Goal: Find specific page/section: Find specific page/section

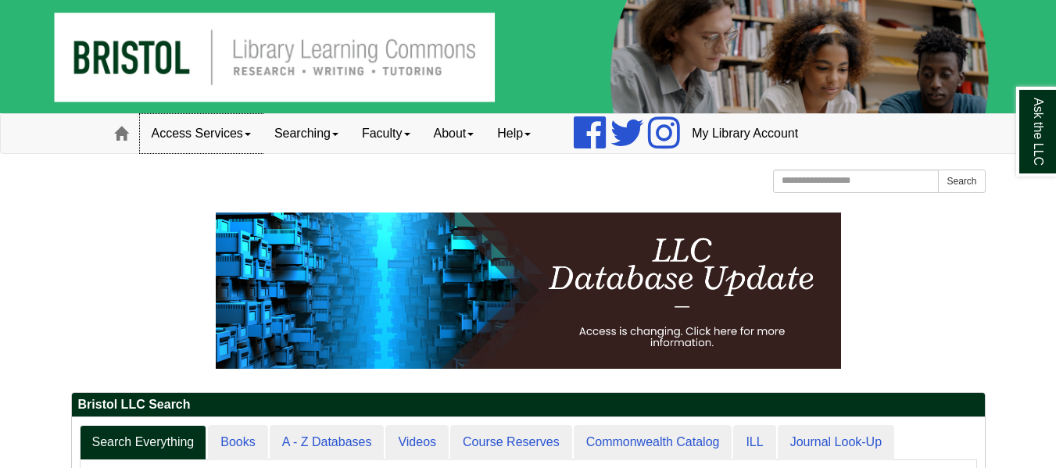
click at [247, 140] on link "Access Services" at bounding box center [201, 133] width 123 height 39
click at [379, 125] on link "Faculty" at bounding box center [386, 133] width 72 height 39
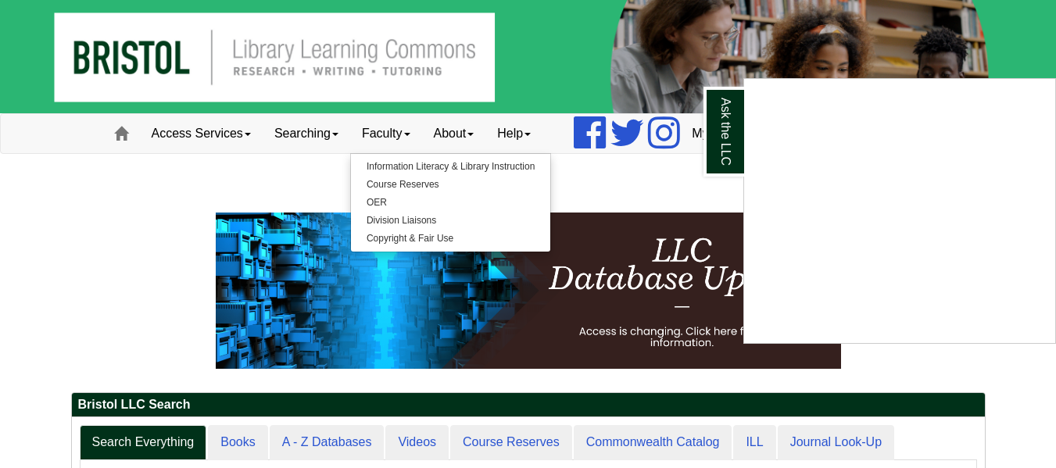
click at [380, 198] on div "Ask the LLC" at bounding box center [528, 234] width 1056 height 468
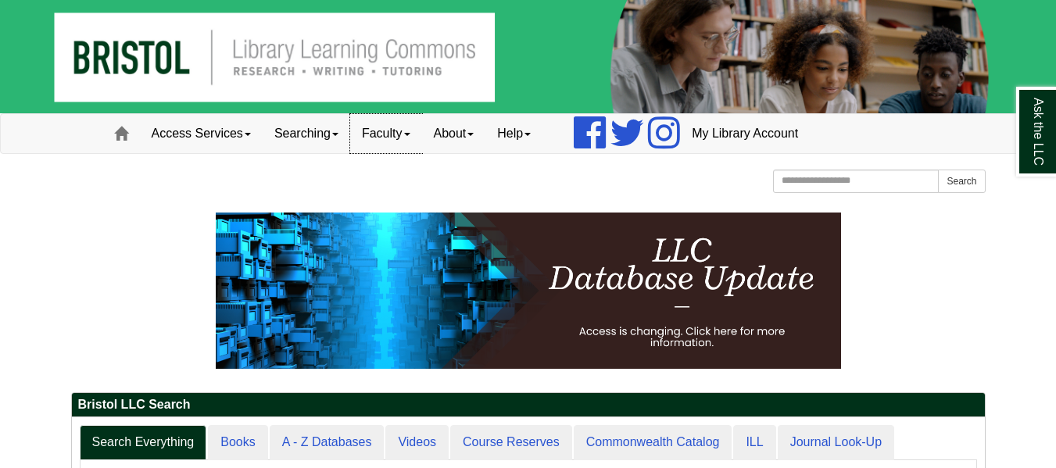
click at [412, 134] on link "Faculty" at bounding box center [386, 133] width 72 height 39
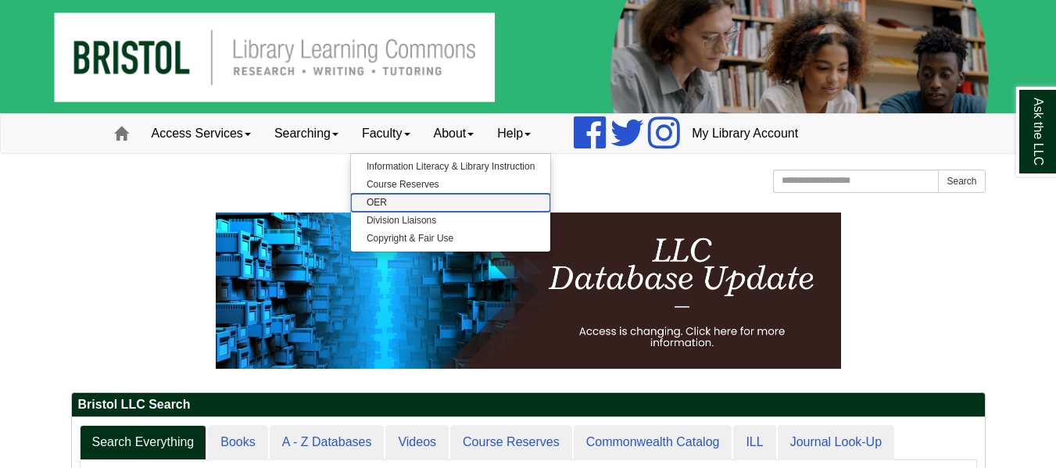
click at [387, 204] on link "OER" at bounding box center [450, 203] width 199 height 18
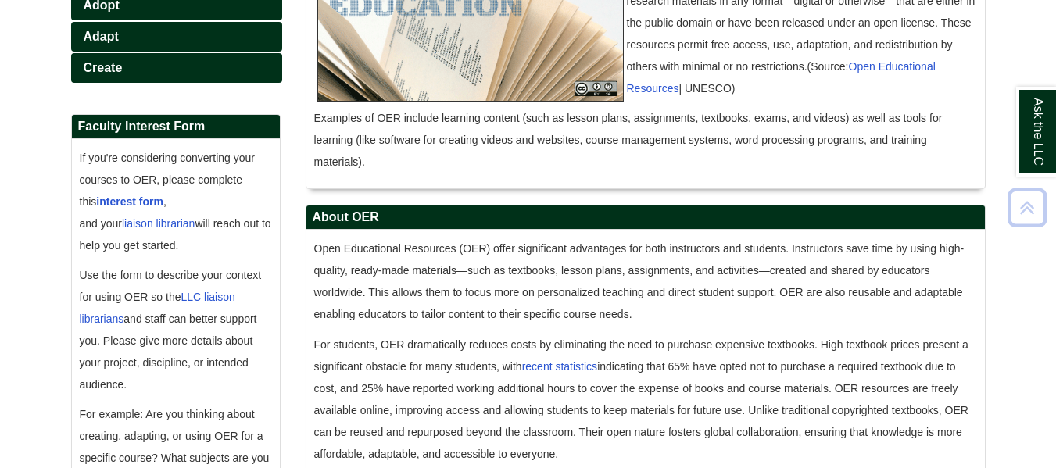
scroll to position [378, 0]
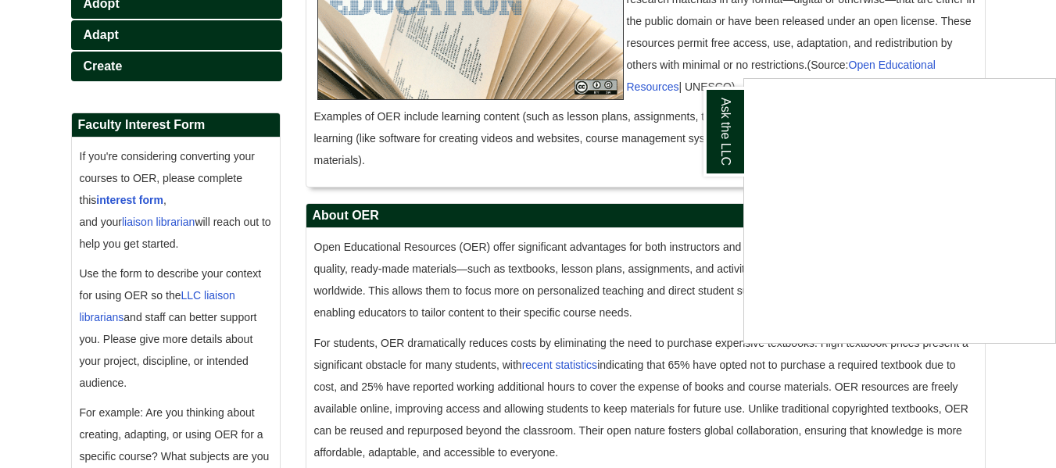
click at [1046, 25] on div "Ask the LLC" at bounding box center [528, 234] width 1056 height 468
